Goal: Task Accomplishment & Management: Manage account settings

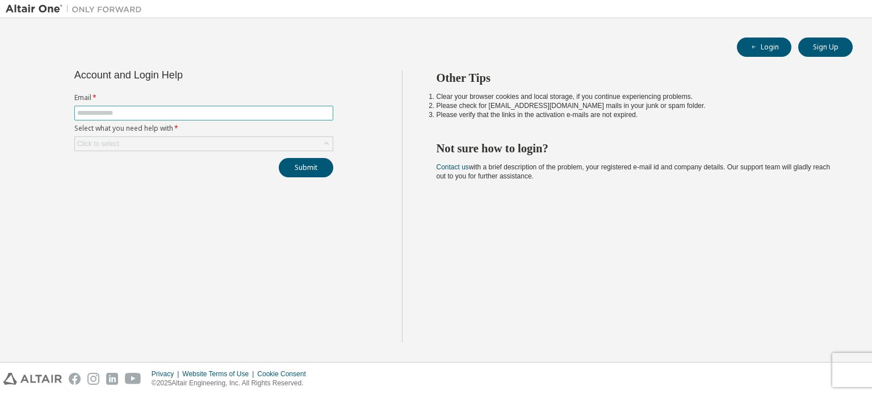
click at [163, 114] on input "text" at bounding box center [203, 112] width 253 height 9
type input "**********"
click at [147, 143] on div "Click to select" at bounding box center [204, 144] width 258 height 14
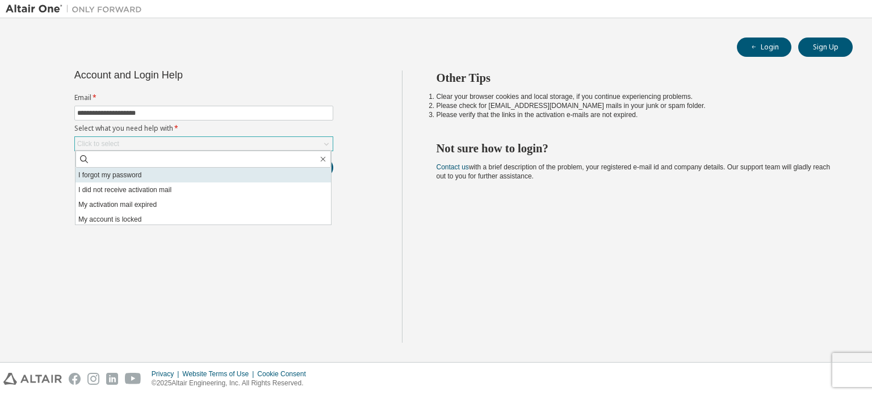
click at [132, 175] on li "I forgot my password" at bounding box center [203, 174] width 255 height 15
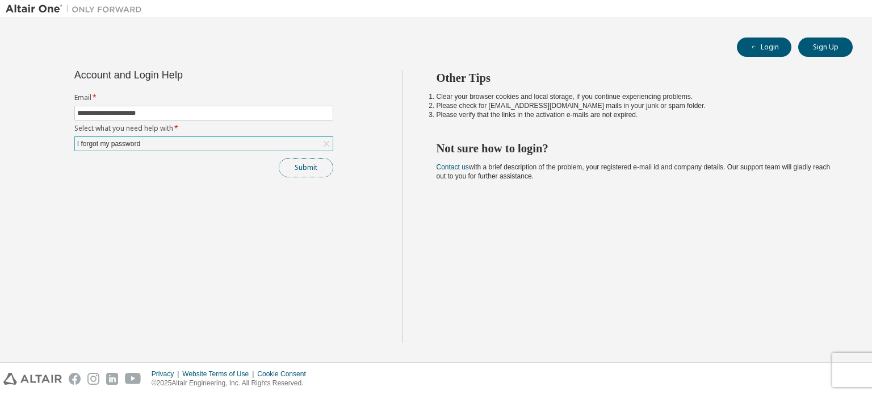
click at [288, 167] on button "Submit" at bounding box center [306, 167] width 55 height 19
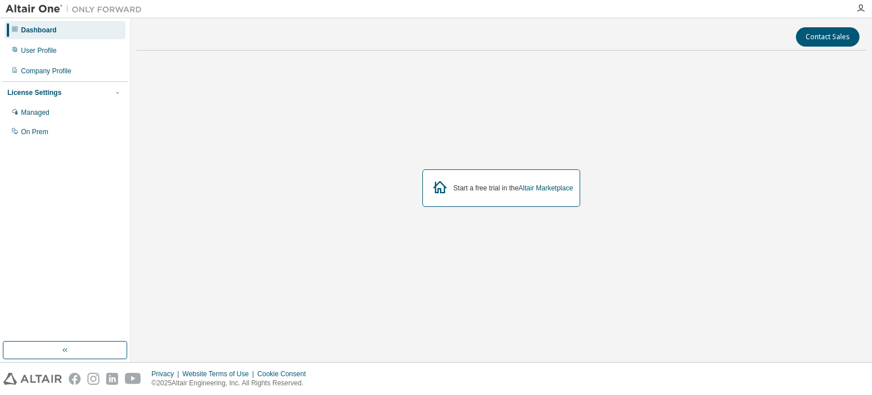
click at [450, 187] on div "Start a free trial in the Altair Marketplace" at bounding box center [501, 187] width 158 height 37
click at [432, 188] on icon at bounding box center [440, 187] width 20 height 20
